Goal: Task Accomplishment & Management: Use online tool/utility

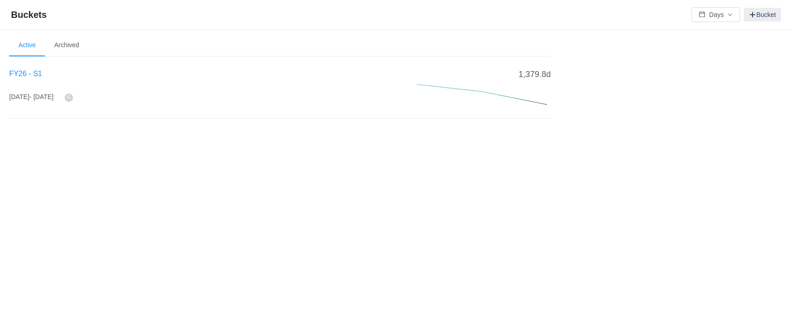
click at [33, 72] on span "FY26 - S1" at bounding box center [25, 74] width 33 height 8
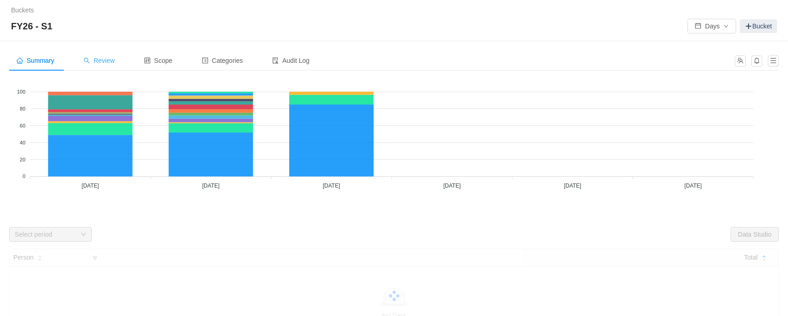
click at [96, 63] on span "Review" at bounding box center [99, 60] width 31 height 7
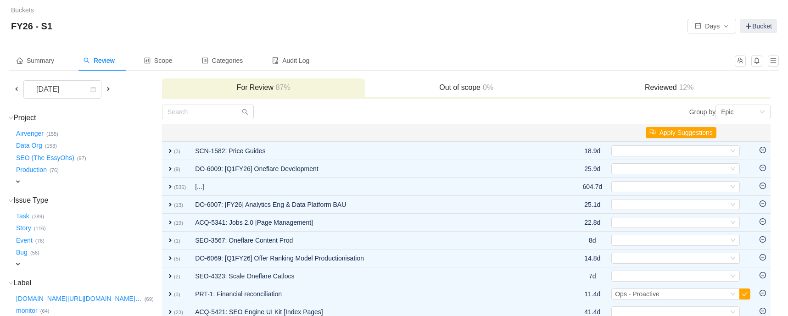
click at [21, 180] on span "expand" at bounding box center [17, 181] width 7 height 7
click at [29, 181] on div "Select value" at bounding box center [54, 182] width 73 height 9
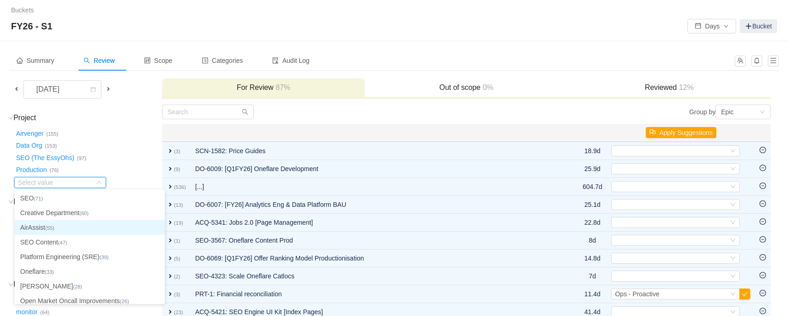
scroll to position [1, 0]
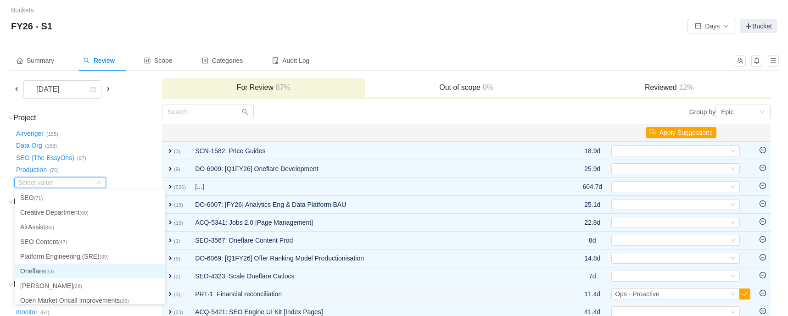
click at [45, 270] on li "Oneflare (33)" at bounding box center [90, 271] width 150 height 15
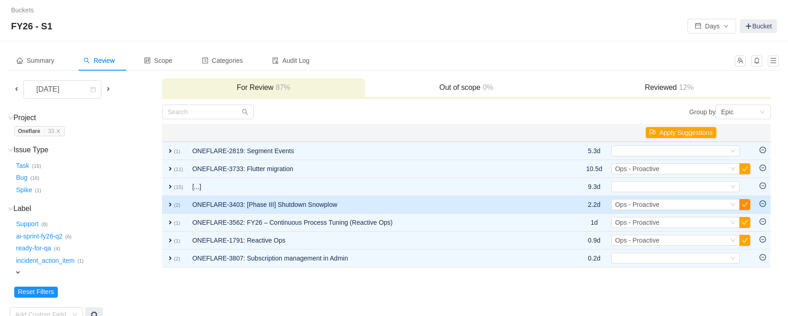
click at [745, 204] on button "button" at bounding box center [744, 204] width 11 height 11
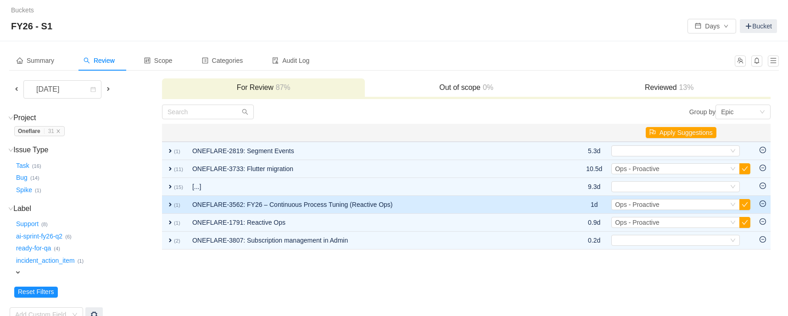
drag, startPoint x: 745, startPoint y: 204, endPoint x: 583, endPoint y: 199, distance: 161.7
click at [583, 199] on tr "expand (1) ONEFLARE-3562: FY26 – Continuous Process Tuning (Reactive Ops) 1d Se…" at bounding box center [466, 205] width 609 height 18
click at [643, 202] on span "Ops - Proactive" at bounding box center [637, 204] width 44 height 7
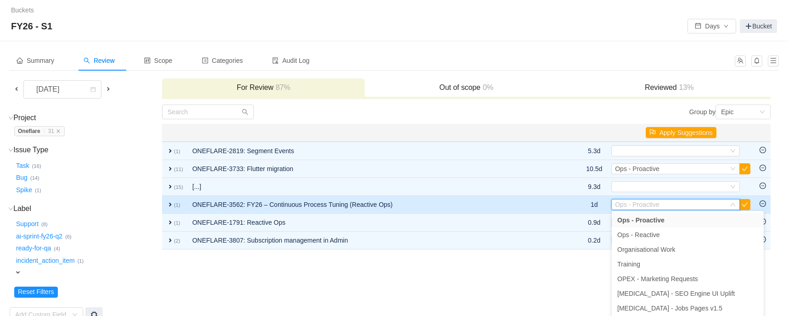
click at [170, 204] on span "expand" at bounding box center [170, 204] width 7 height 7
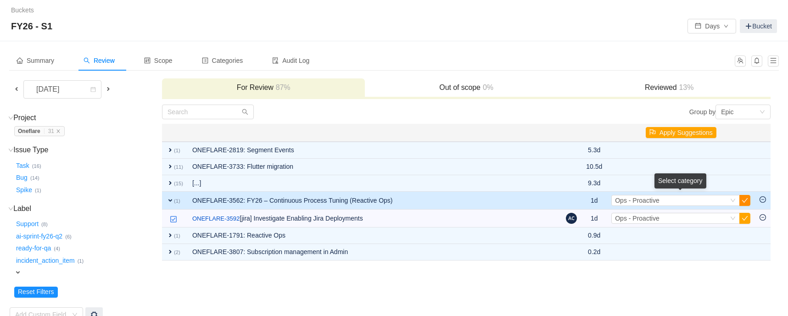
click at [747, 199] on button "button" at bounding box center [744, 200] width 11 height 11
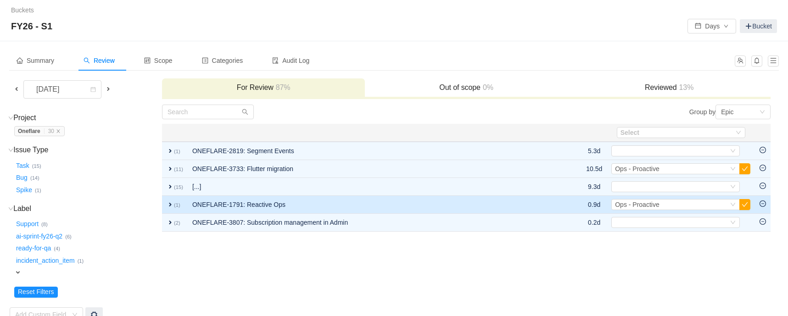
click at [171, 203] on span "expand" at bounding box center [170, 204] width 7 height 7
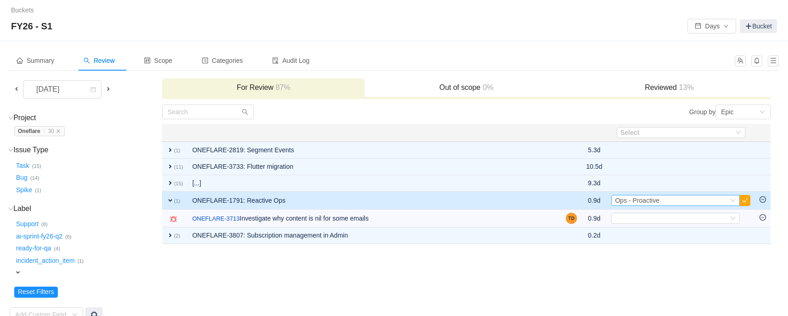
click at [658, 202] on span "Ops - Proactive" at bounding box center [637, 200] width 44 height 7
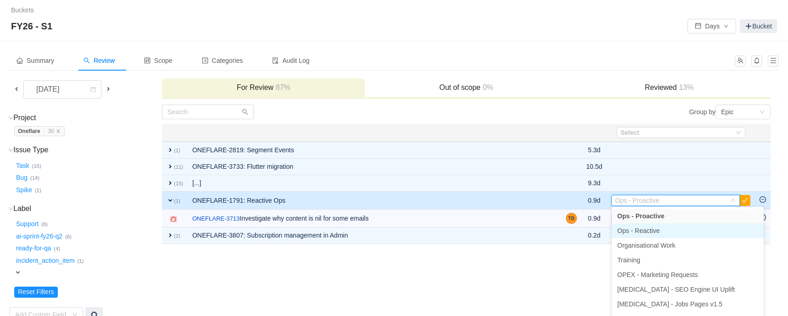
click at [662, 229] on li "Ops - Reactive" at bounding box center [688, 231] width 152 height 15
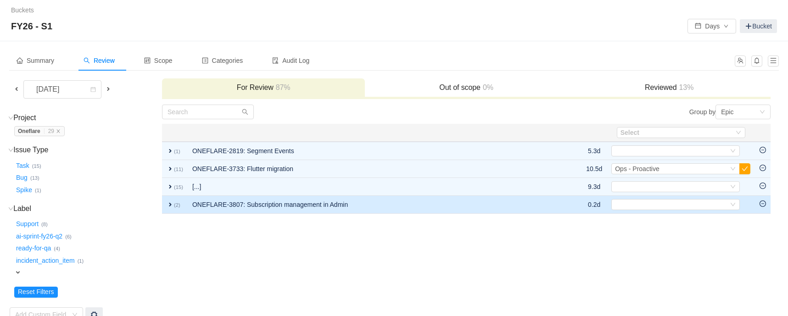
click at [319, 206] on td "ONEFLARE-3807: Subscription management in Admin" at bounding box center [374, 205] width 373 height 18
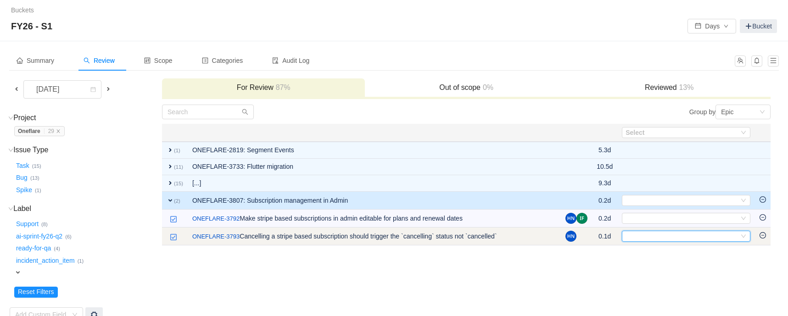
click at [637, 236] on div "Select" at bounding box center [682, 236] width 113 height 10
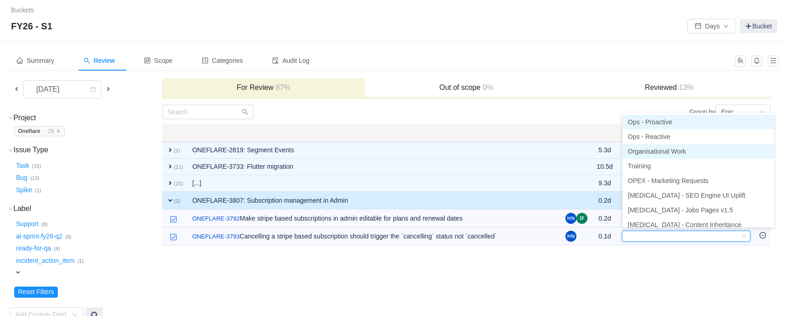
scroll to position [5, 0]
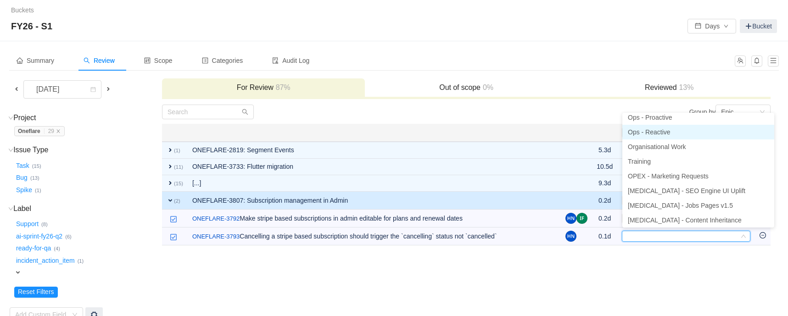
click at [654, 133] on span "Ops - Reactive" at bounding box center [649, 132] width 43 height 7
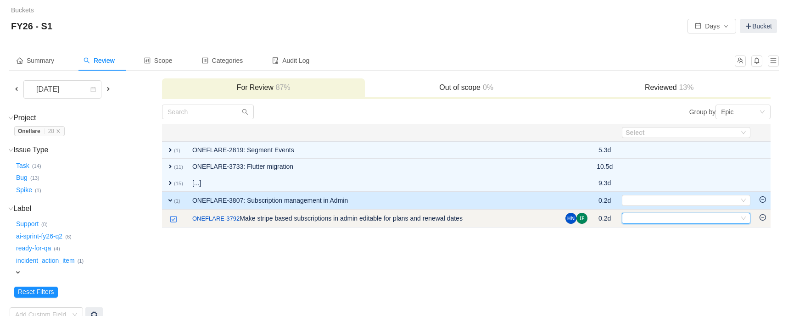
click at [651, 218] on div "Select" at bounding box center [682, 218] width 113 height 10
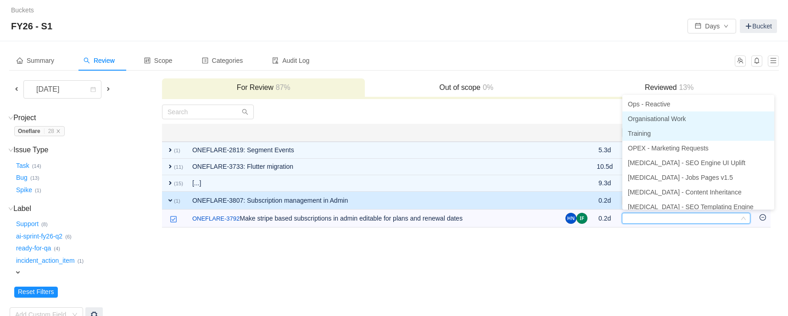
scroll to position [0, 0]
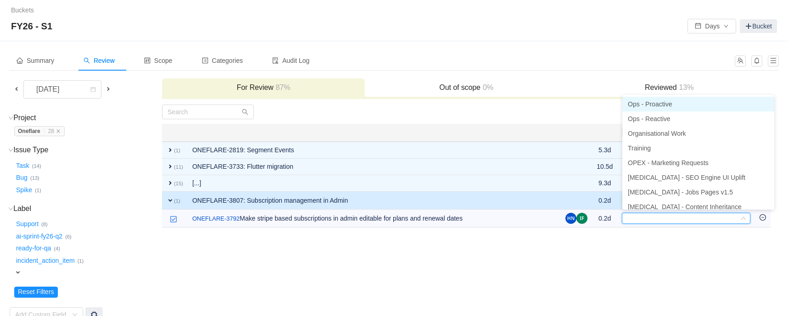
click at [658, 106] on span "Ops - Proactive" at bounding box center [650, 104] width 44 height 7
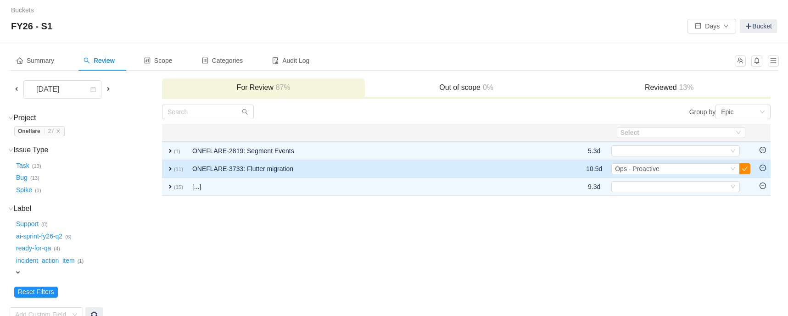
click at [747, 168] on button "button" at bounding box center [744, 168] width 11 height 11
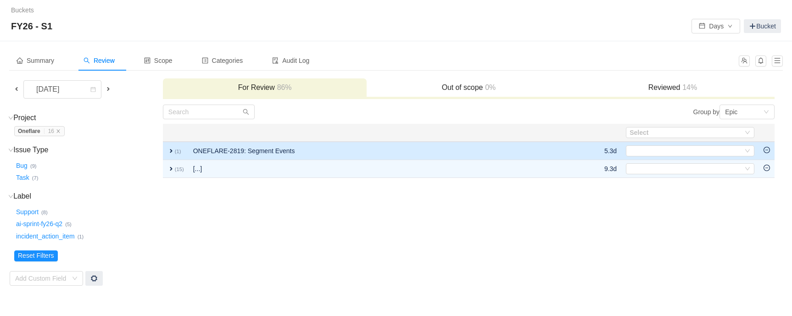
click at [241, 152] on td "ONEFLARE-2819: Segment Events" at bounding box center [379, 151] width 380 height 18
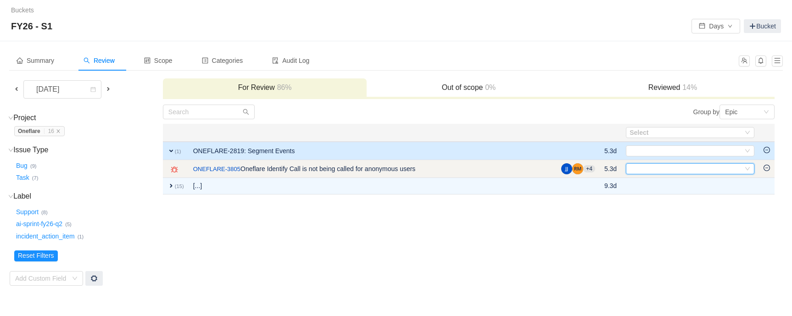
click at [644, 170] on div "Select" at bounding box center [686, 169] width 113 height 10
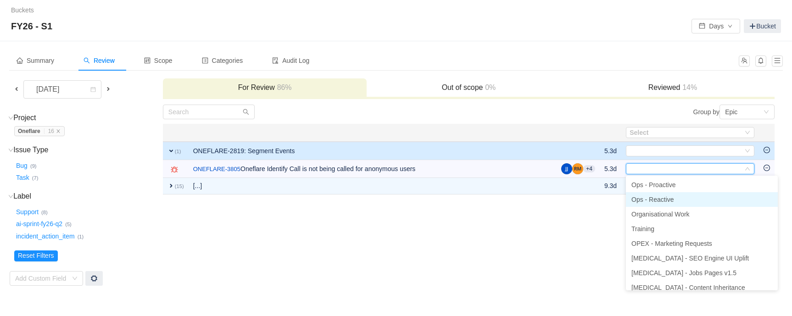
click at [672, 198] on span "Ops - Reactive" at bounding box center [653, 199] width 43 height 7
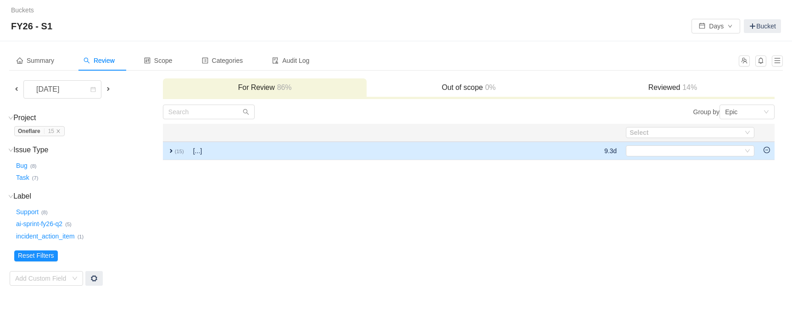
click at [167, 152] on td "expand (15)" at bounding box center [176, 151] width 26 height 18
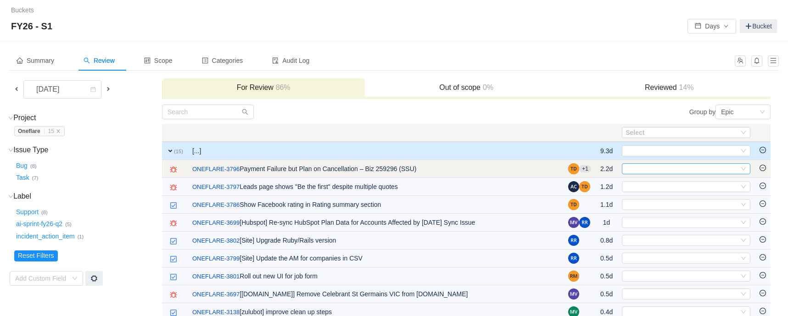
click at [640, 169] on div "Select" at bounding box center [682, 169] width 113 height 10
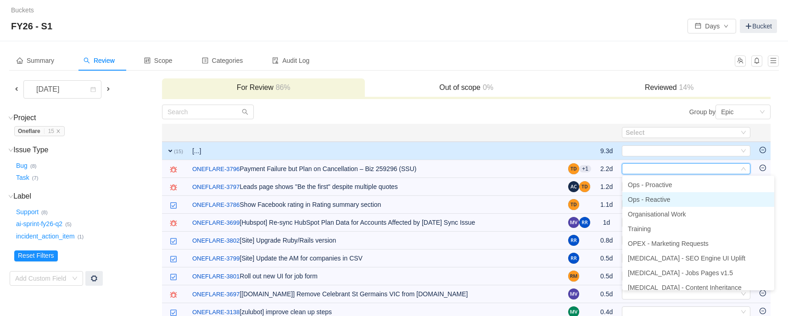
click at [649, 201] on span "Ops - Reactive" at bounding box center [649, 199] width 43 height 7
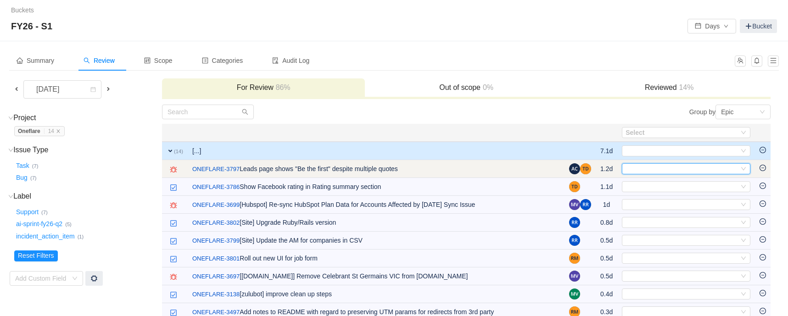
click at [638, 168] on div "Select" at bounding box center [682, 169] width 113 height 10
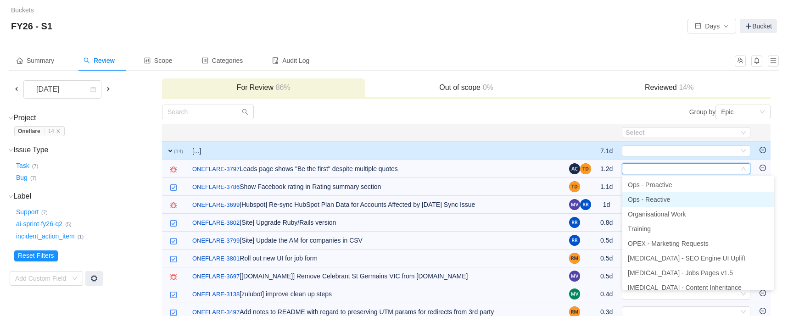
click at [652, 199] on span "Ops - Reactive" at bounding box center [649, 199] width 43 height 7
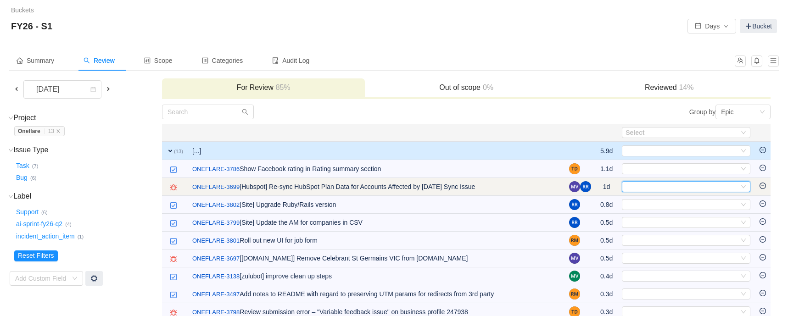
click at [644, 185] on div "Select" at bounding box center [682, 187] width 113 height 10
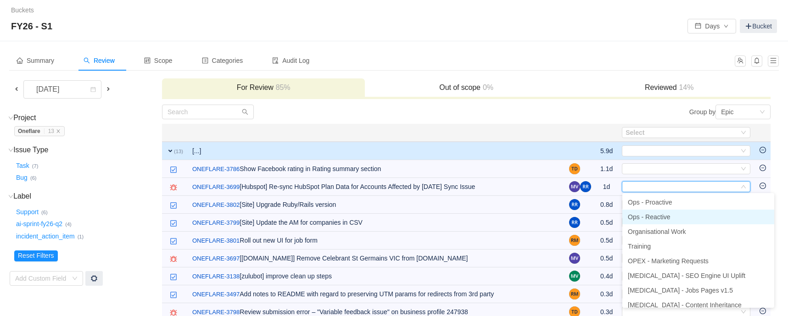
click at [656, 215] on span "Ops - Reactive" at bounding box center [649, 216] width 43 height 7
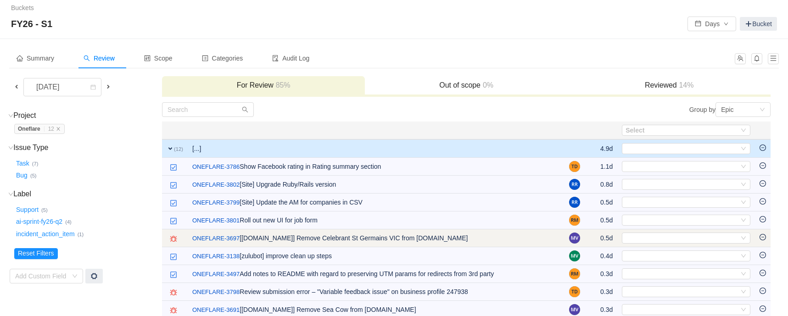
scroll to position [9, 0]
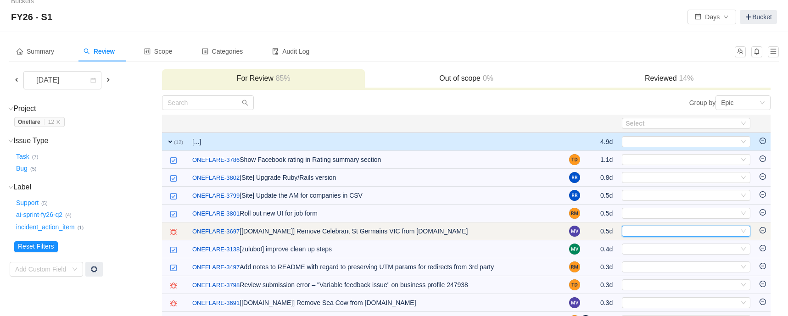
click at [645, 230] on div "Select" at bounding box center [682, 231] width 113 height 10
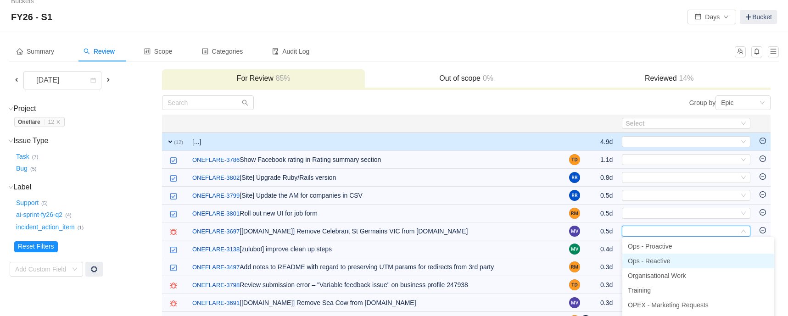
click at [657, 262] on span "Ops - Reactive" at bounding box center [649, 261] width 43 height 7
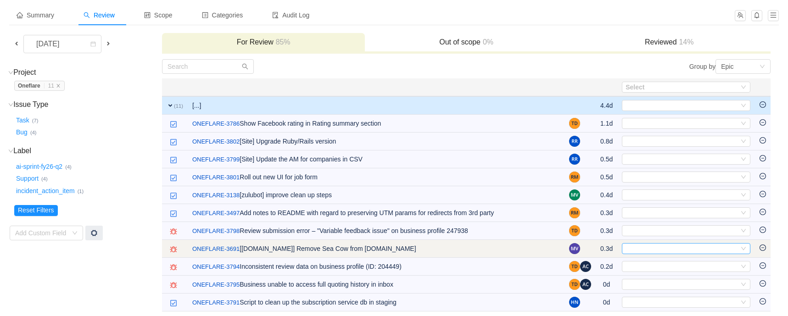
scroll to position [47, 0]
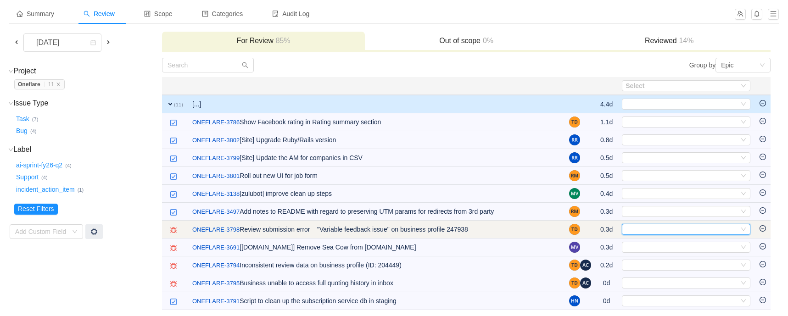
click at [642, 229] on div "Select" at bounding box center [682, 229] width 113 height 10
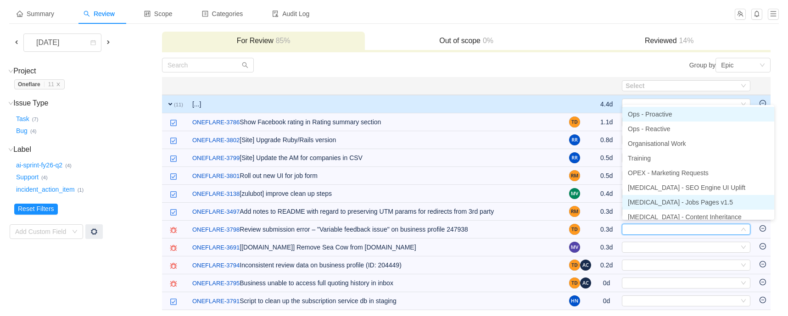
scroll to position [5, 0]
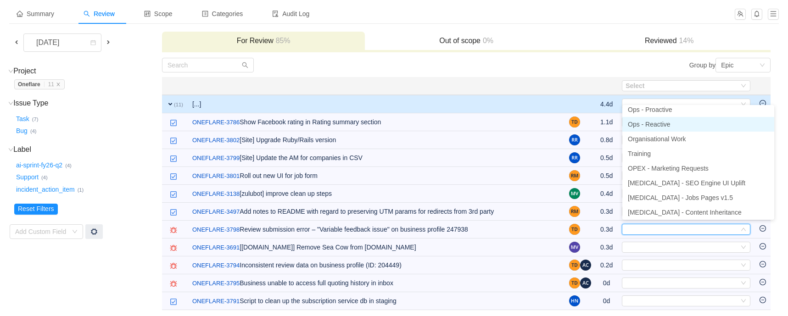
click at [655, 125] on span "Ops - Reactive" at bounding box center [649, 124] width 43 height 7
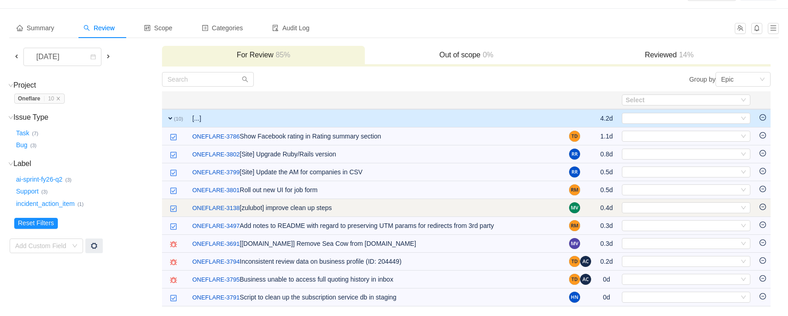
scroll to position [29, 0]
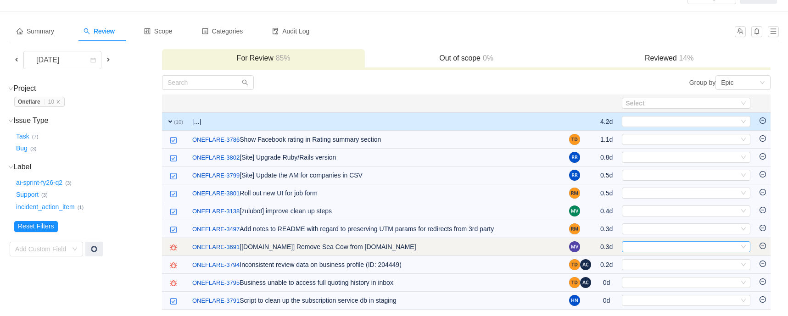
click at [638, 242] on div "Select" at bounding box center [682, 247] width 113 height 10
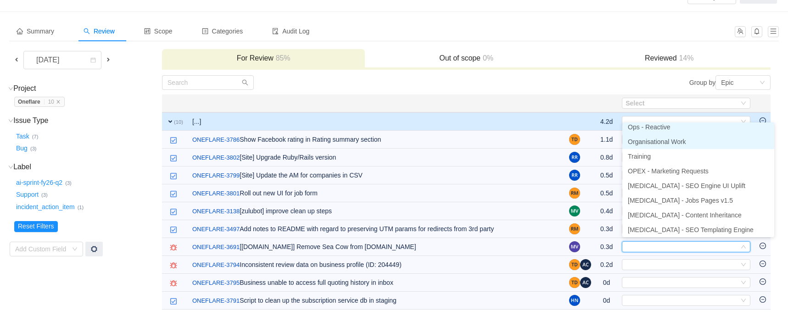
scroll to position [17, 0]
click at [649, 129] on span "Ops - Reactive" at bounding box center [649, 129] width 43 height 7
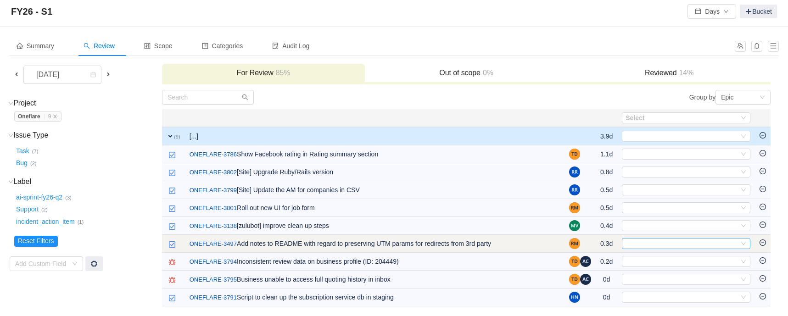
scroll to position [11, 0]
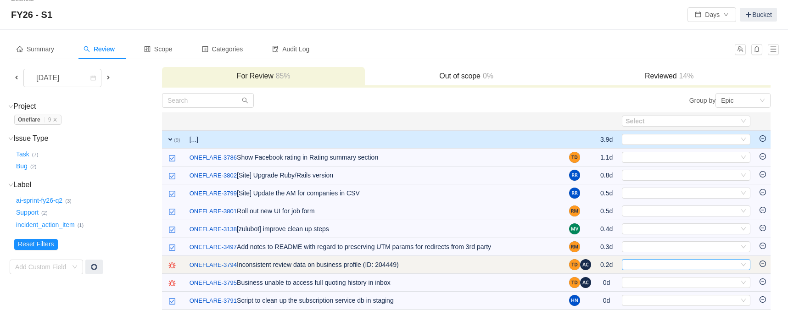
click at [634, 263] on div "Select" at bounding box center [682, 265] width 113 height 10
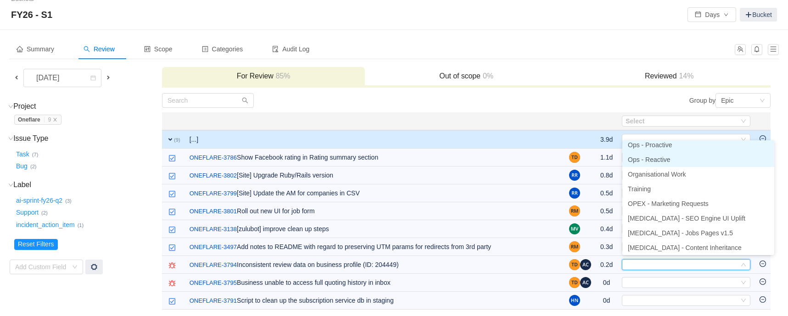
scroll to position [2, 0]
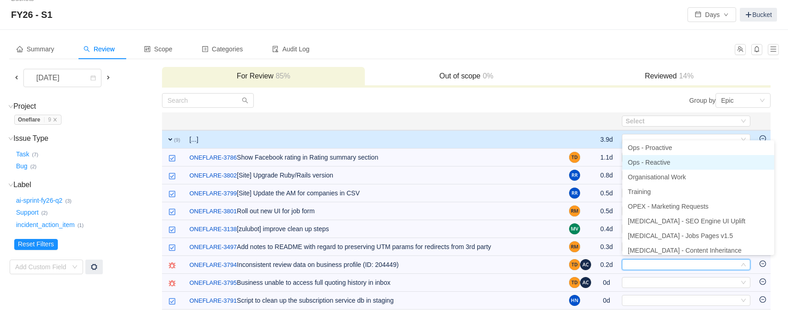
click at [646, 164] on span "Ops - Reactive" at bounding box center [649, 162] width 43 height 7
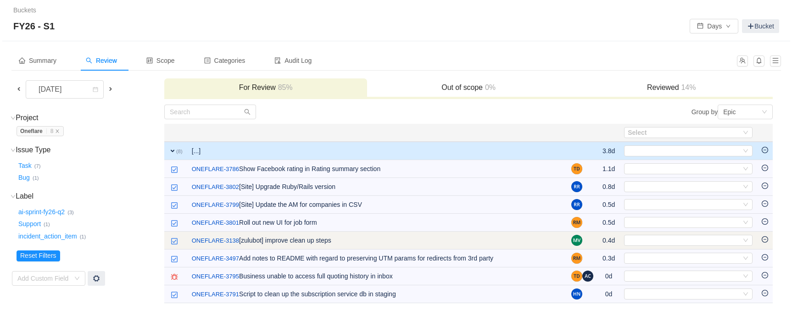
scroll to position [0, 0]
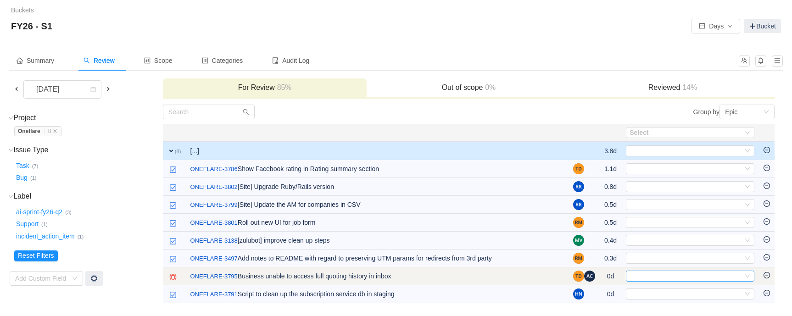
click at [641, 276] on div "Select" at bounding box center [686, 276] width 113 height 10
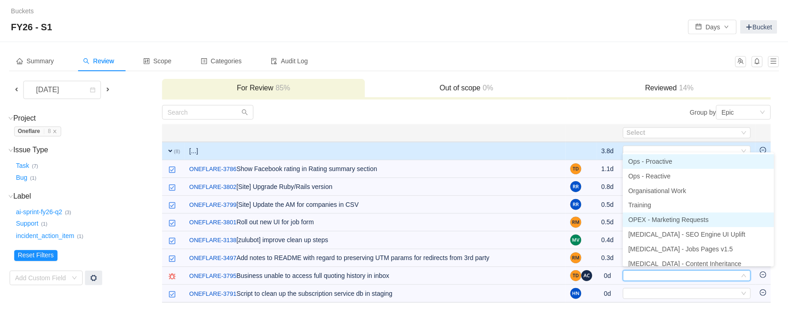
scroll to position [5, 0]
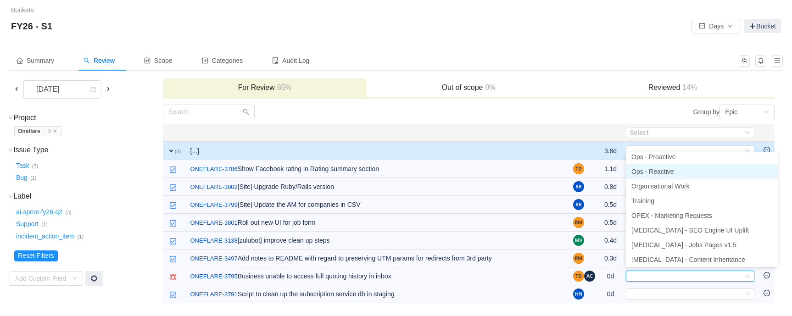
click at [648, 175] on li "Ops - Reactive" at bounding box center [702, 171] width 152 height 15
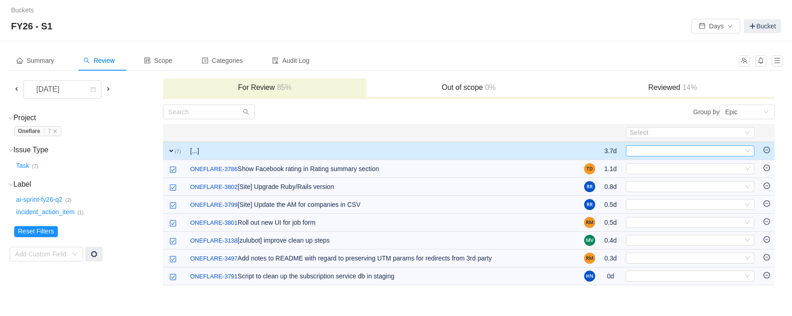
click at [641, 149] on div "Select" at bounding box center [686, 151] width 113 height 10
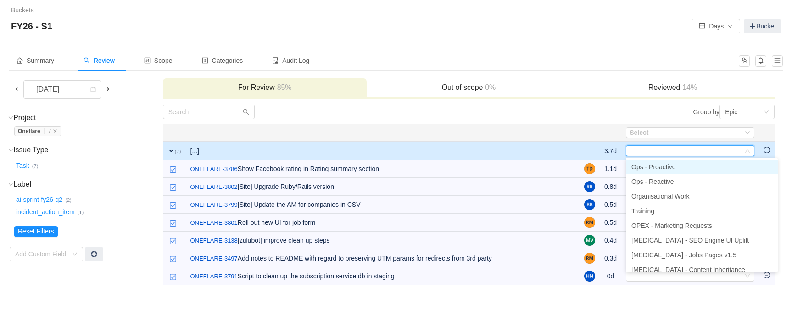
click at [647, 164] on span "Ops - Proactive" at bounding box center [654, 166] width 44 height 7
